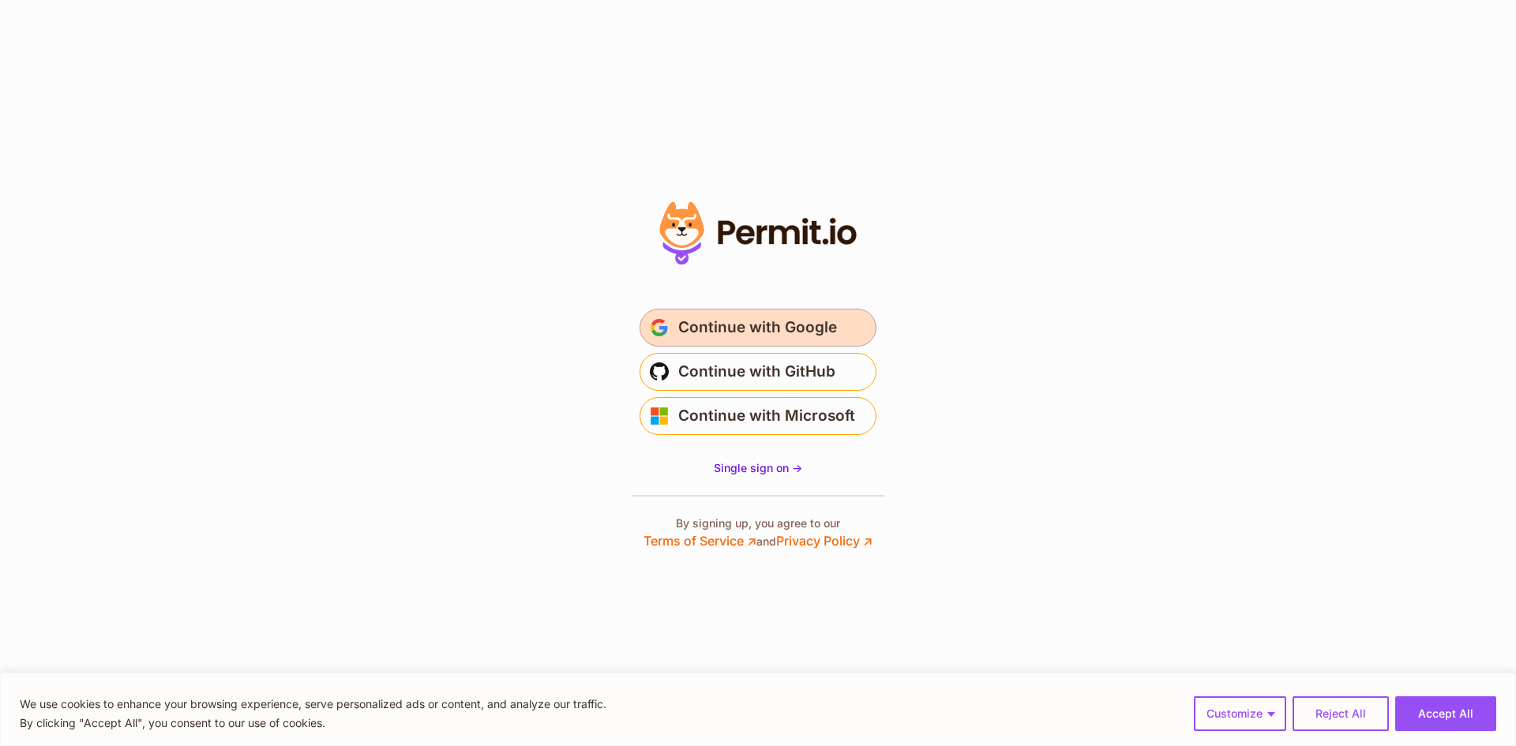
click at [739, 327] on span "Continue with Google" at bounding box center [757, 327] width 159 height 25
